Goal: Information Seeking & Learning: Find specific fact

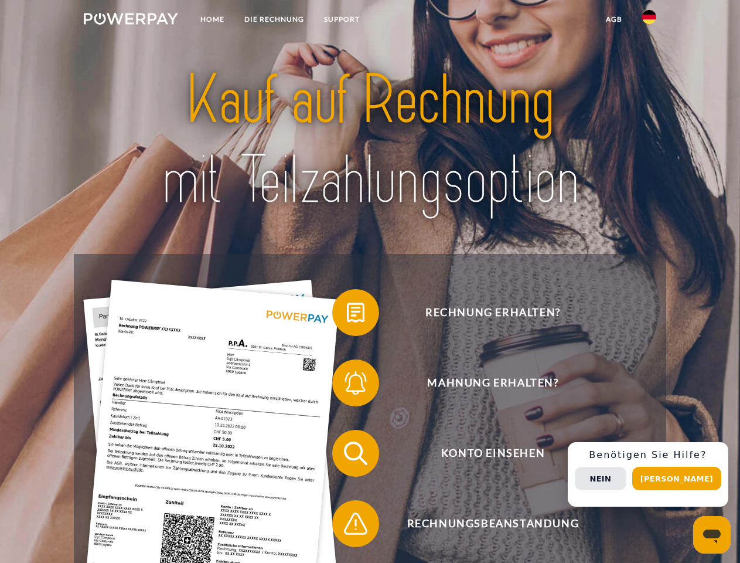
click at [131, 21] on img at bounding box center [131, 19] width 94 height 12
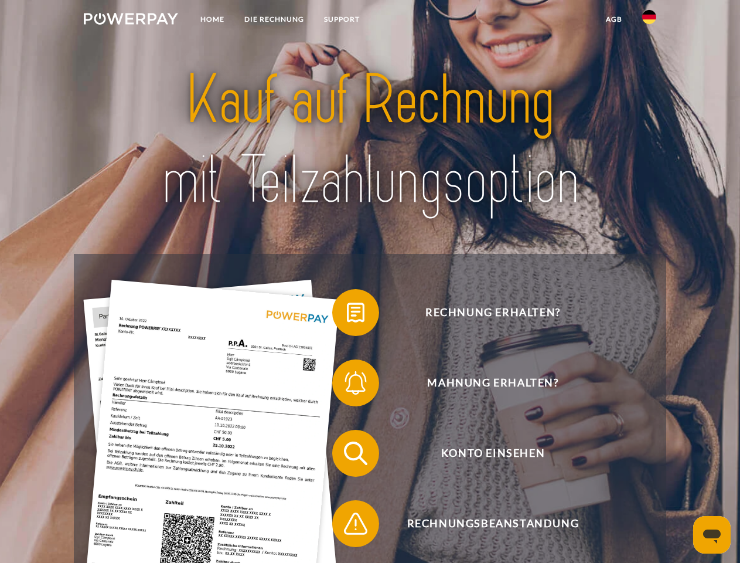
click at [649, 21] on img at bounding box center [649, 17] width 14 height 14
click at [614, 19] on link "agb" at bounding box center [614, 19] width 36 height 21
click at [347, 315] on span at bounding box center [338, 312] width 59 height 59
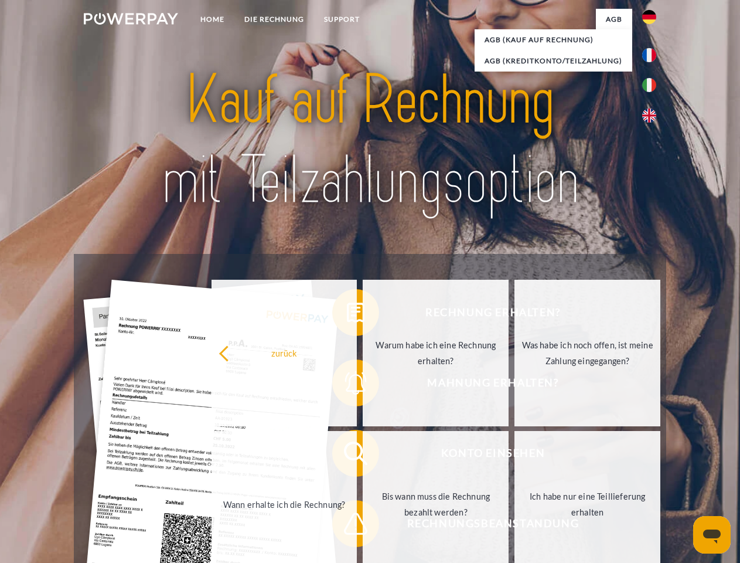
click at [347, 385] on div "Rechnung erhalten? Mahnung erhalten? Konto einsehen" at bounding box center [370, 488] width 592 height 469
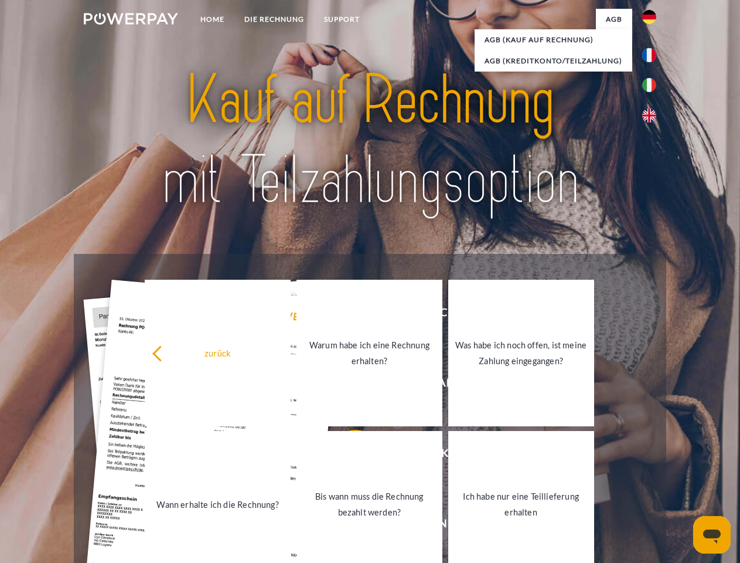
click at [347, 455] on link "Bis wann muss die Rechnung bezahlt werden?" at bounding box center [370, 504] width 146 height 147
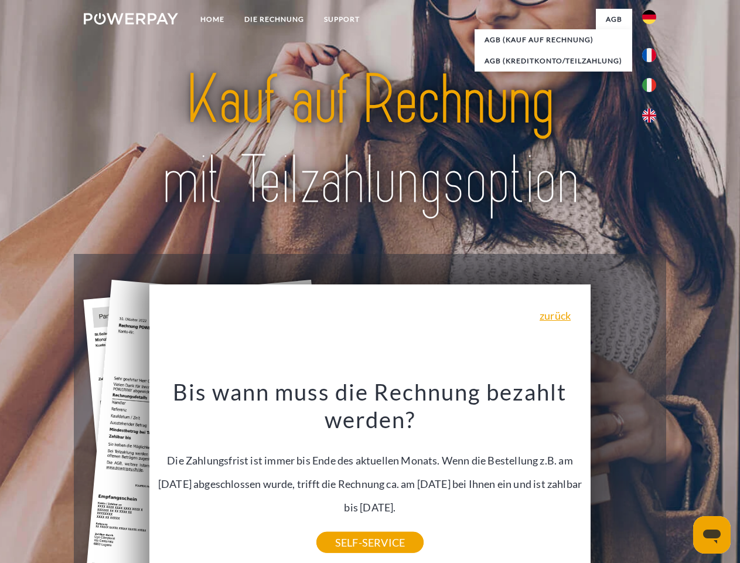
click at [347, 526] on div "Bis wann muss die Rechnung bezahlt werden? Die Zahlungsfrist ist immer bis Ende…" at bounding box center [370, 459] width 428 height 165
click at [652, 474] on div "Rechnung erhalten? Mahnung erhalten? Konto einsehen" at bounding box center [370, 488] width 592 height 469
click at [624, 476] on span "Konto einsehen" at bounding box center [492, 453] width 287 height 47
click at [681, 478] on header "Home DIE RECHNUNG SUPPORT" at bounding box center [370, 404] width 740 height 809
